Goal: Find specific page/section: Find specific page/section

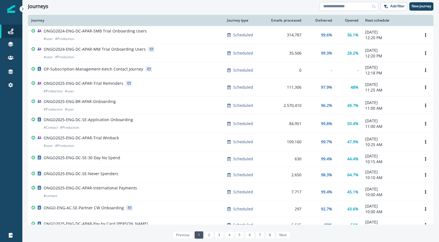
click at [345, 6] on input at bounding box center [348, 6] width 59 height 9
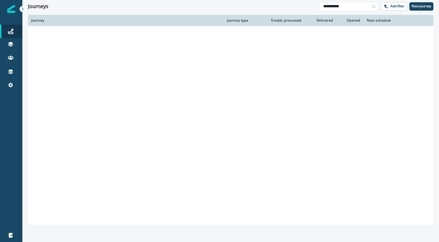
type input "**********"
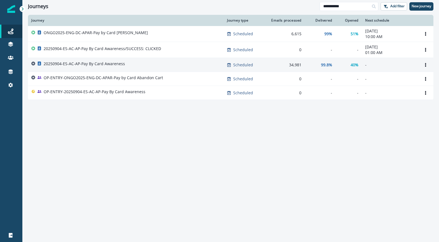
click at [106, 64] on p "20250904-ES-AC-AP-Pay By Card Awareness" at bounding box center [84, 64] width 81 height 6
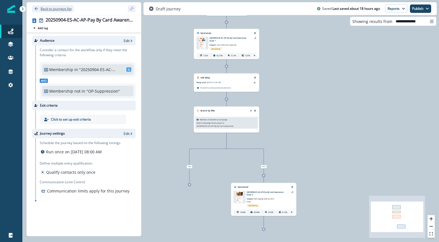
click at [42, 8] on p "Back to journeys list" at bounding box center [56, 8] width 31 height 5
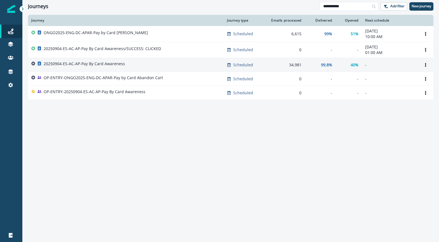
click at [109, 63] on p "20250904-ES-AC-AP-Pay By Card Awareness" at bounding box center [84, 64] width 81 height 6
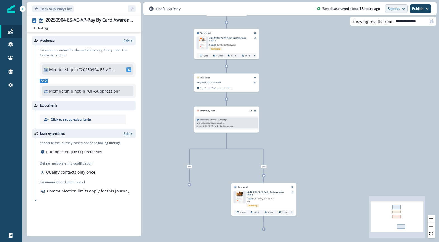
click at [390, 9] on button "Reports" at bounding box center [396, 8] width 23 height 8
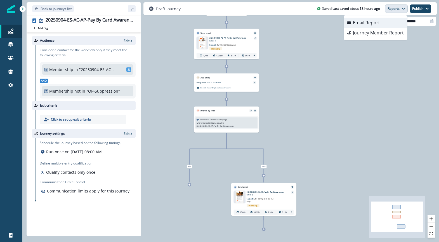
click at [382, 23] on button "Email Report" at bounding box center [375, 23] width 63 height 10
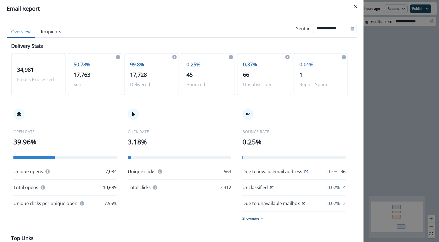
click at [51, 34] on button "Recipients" at bounding box center [50, 32] width 31 height 12
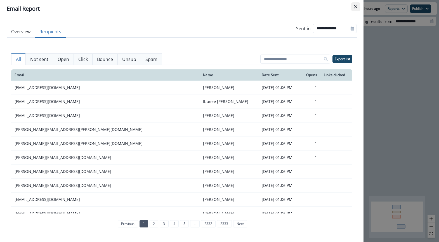
click at [356, 6] on icon "Close" at bounding box center [355, 6] width 3 height 3
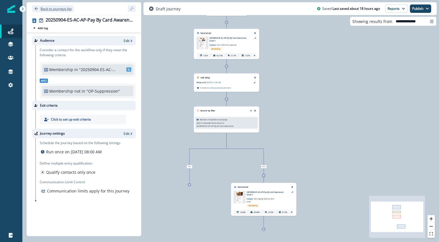
click at [44, 8] on p "Back to journeys list" at bounding box center [56, 8] width 31 height 5
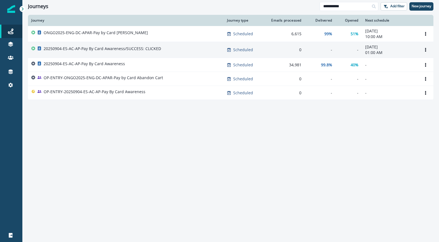
click at [76, 48] on p "20250904-ES-AC-AP-Pay By Card Awareness/SUCCESS: CLICKED" at bounding box center [102, 49] width 117 height 6
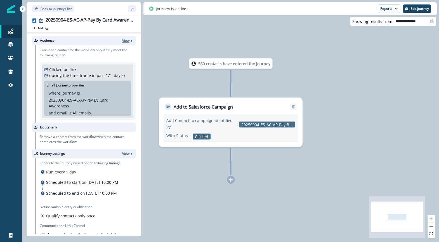
click at [127, 40] on p "View" at bounding box center [125, 40] width 7 height 5
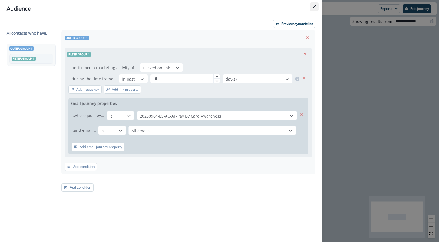
click at [314, 7] on icon "Close" at bounding box center [313, 6] width 3 height 3
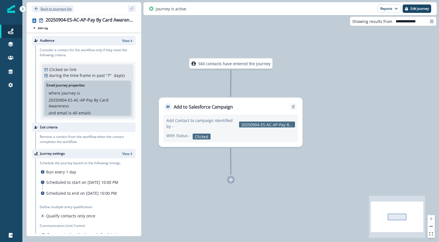
click at [37, 9] on icon "Go back" at bounding box center [36, 9] width 4 height 4
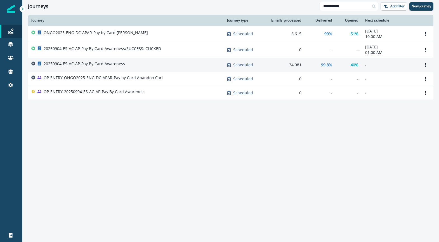
click at [111, 62] on p "20250904-ES-AC-AP-Pay By Card Awareness" at bounding box center [84, 64] width 81 height 6
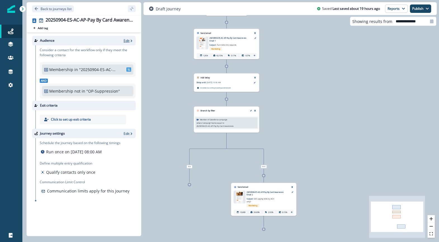
click at [129, 39] on icon "button" at bounding box center [131, 41] width 4 height 4
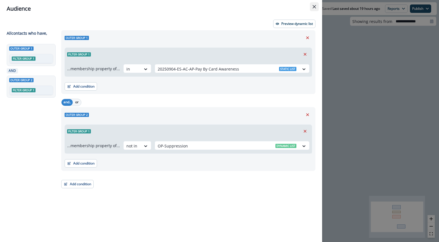
click at [314, 4] on button "Close" at bounding box center [314, 6] width 9 height 9
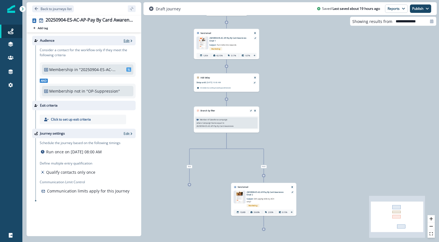
click at [130, 40] on icon "button" at bounding box center [131, 41] width 4 height 4
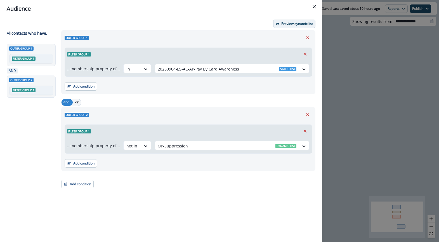
click at [289, 25] on p "Preview dynamic list" at bounding box center [297, 24] width 32 height 4
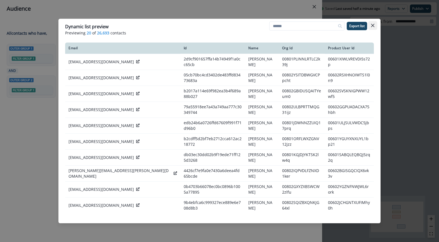
click at [374, 24] on icon "Close" at bounding box center [372, 25] width 3 height 3
